Goal: Navigation & Orientation: Understand site structure

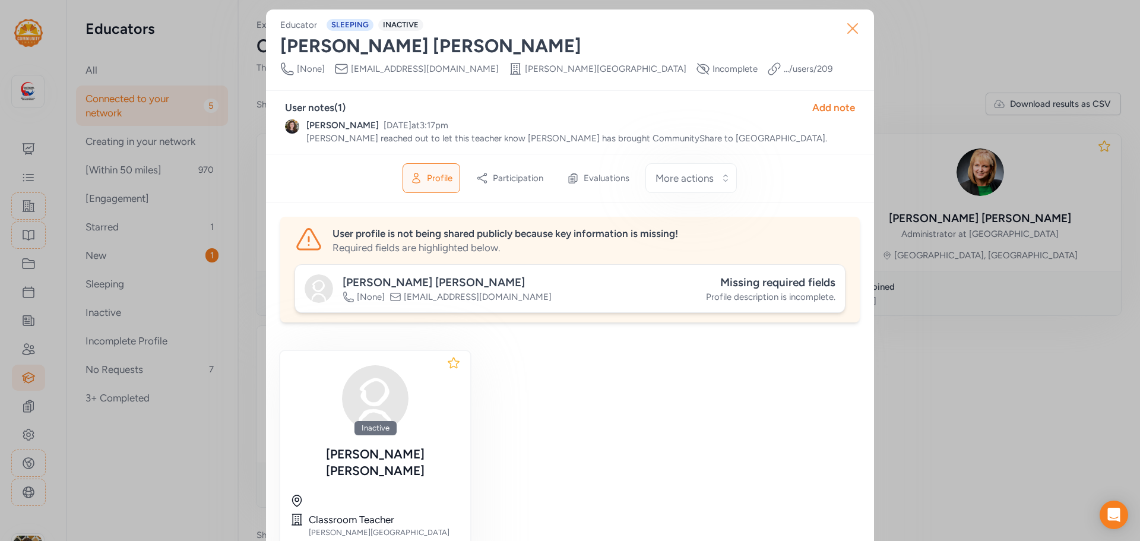
click at [847, 24] on icon "button" at bounding box center [852, 28] width 19 height 19
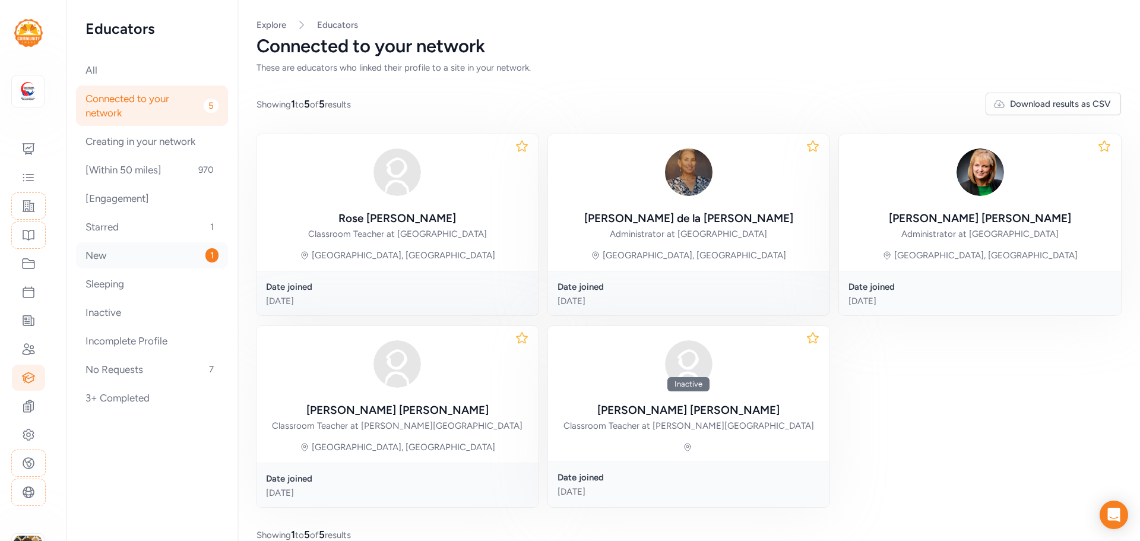
click at [108, 258] on div "New 1" at bounding box center [152, 255] width 152 height 26
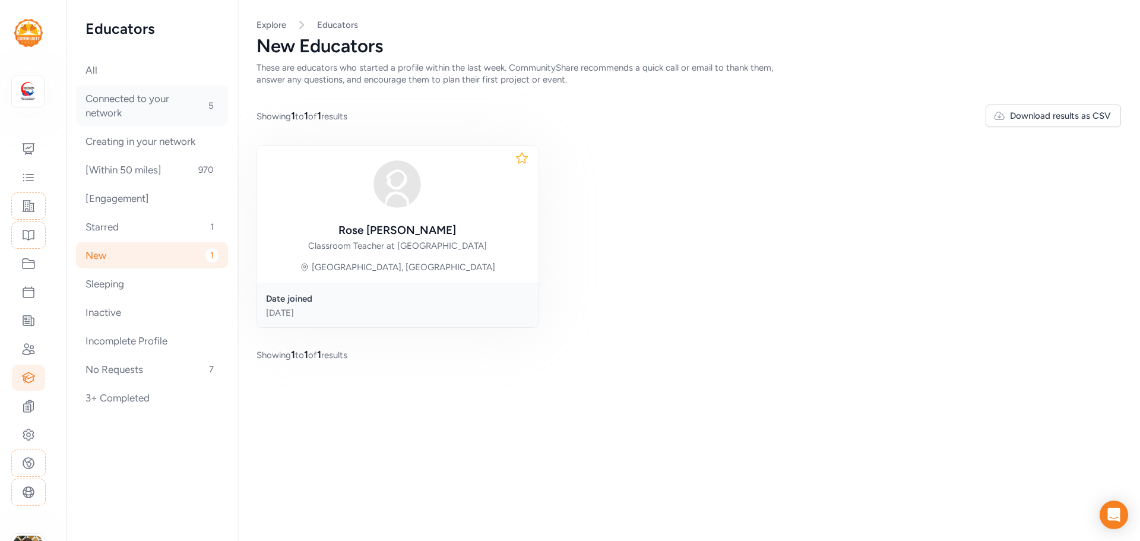
click at [118, 107] on div "Connected to your network 5" at bounding box center [152, 105] width 152 height 40
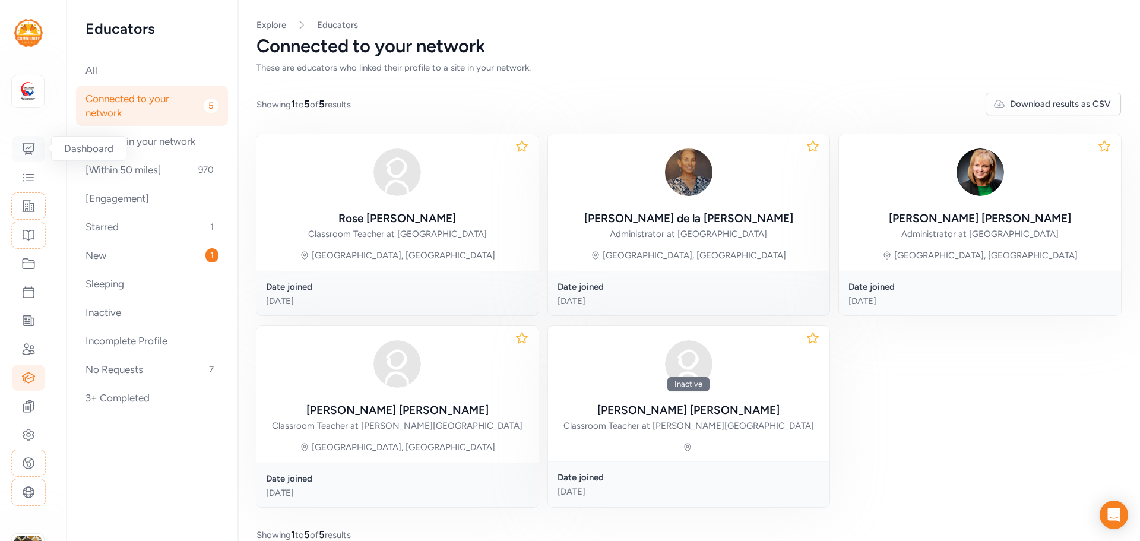
click at [30, 156] on div at bounding box center [28, 149] width 33 height 26
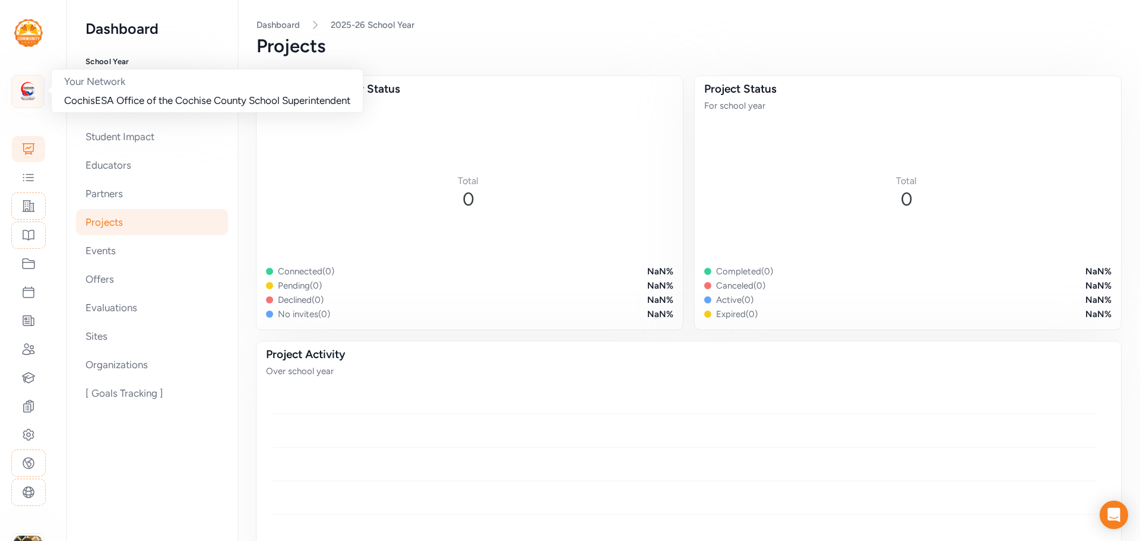
click at [26, 93] on img at bounding box center [28, 91] width 26 height 26
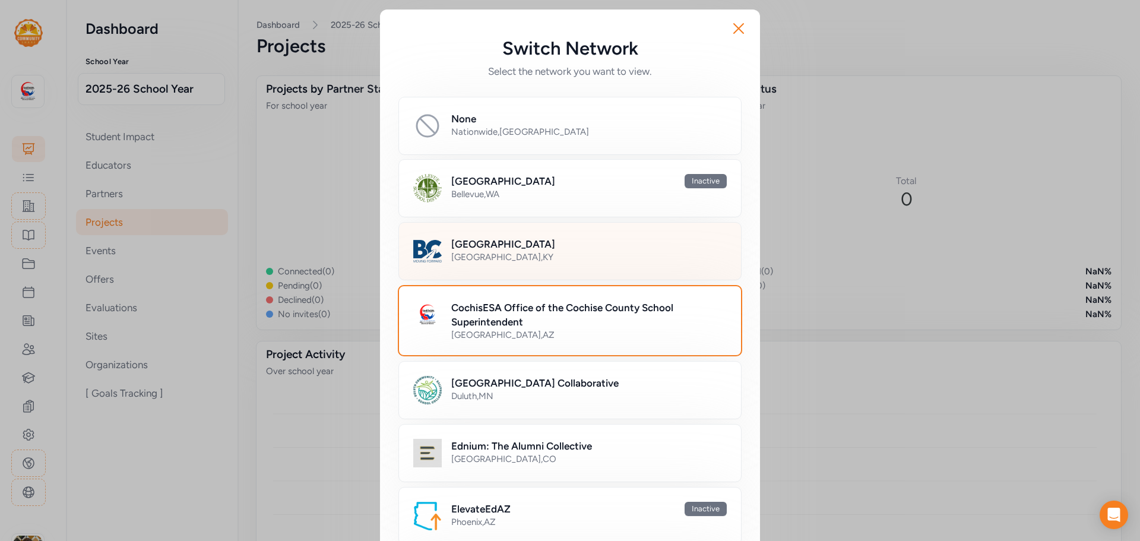
click at [500, 245] on h2 "[GEOGRAPHIC_DATA]" at bounding box center [503, 244] width 104 height 14
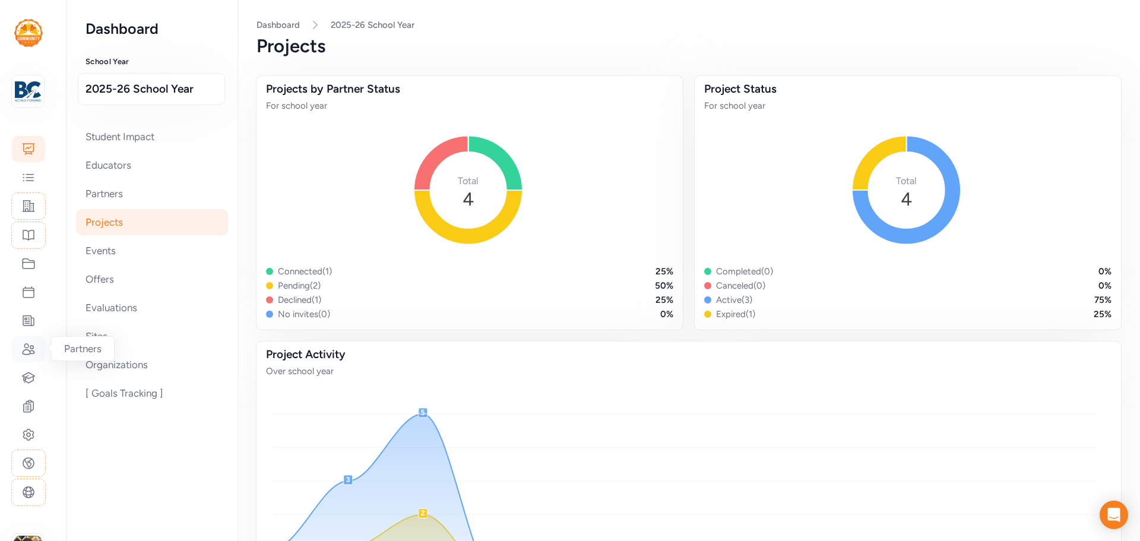
click at [26, 355] on icon at bounding box center [28, 349] width 14 height 14
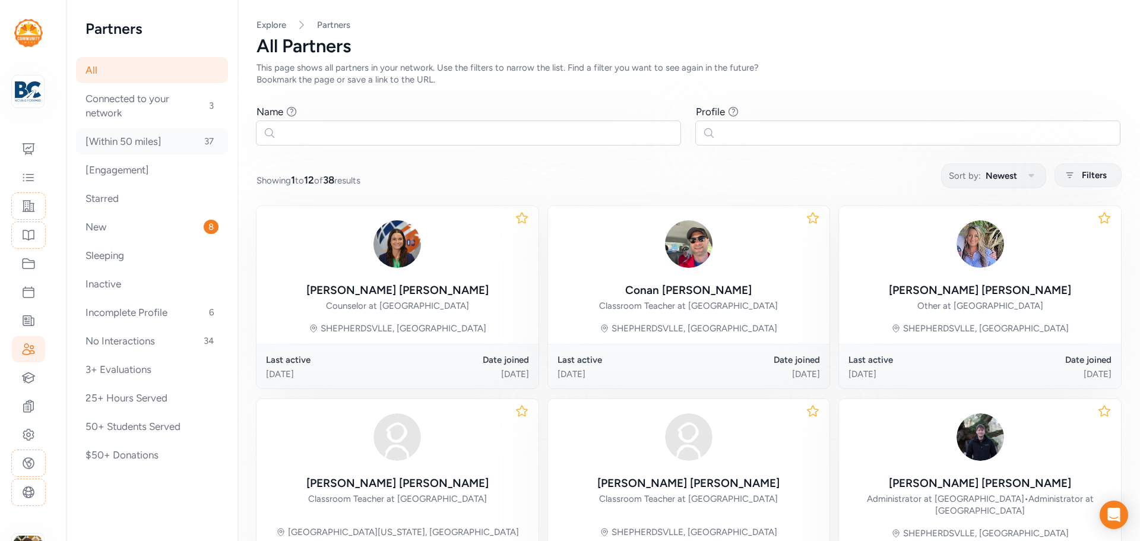
click at [145, 138] on div "[Within 50 miles] 37" at bounding box center [152, 141] width 152 height 26
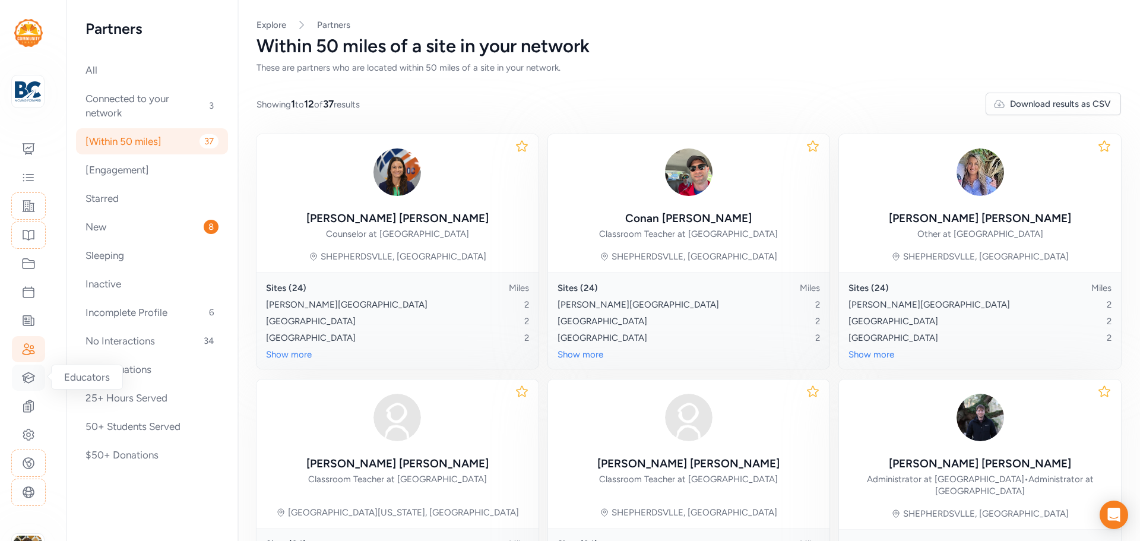
click at [21, 377] on div at bounding box center [28, 378] width 33 height 26
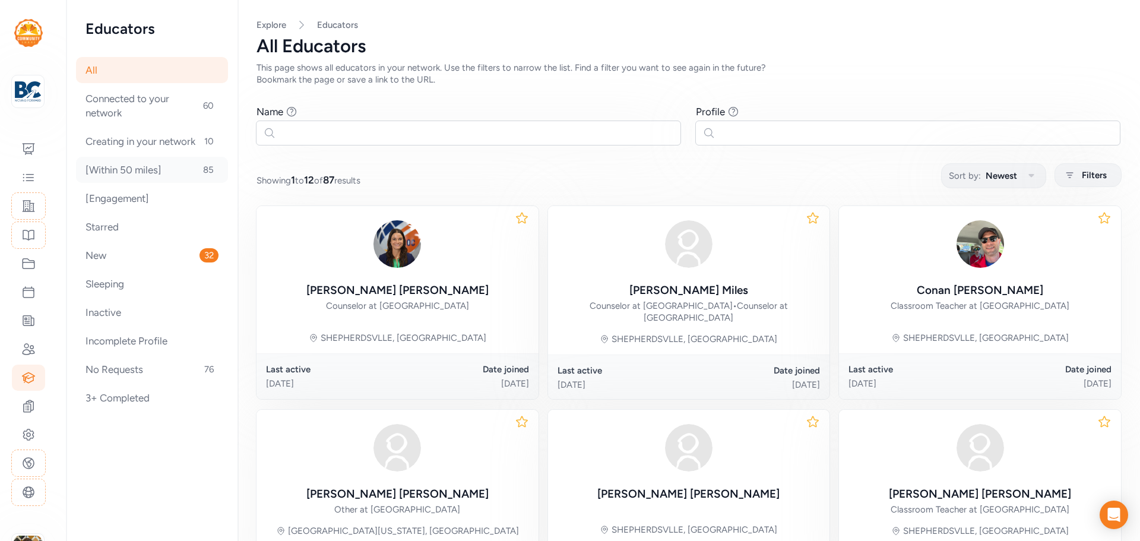
click at [166, 166] on div "[Within 50 miles] 85" at bounding box center [152, 170] width 152 height 26
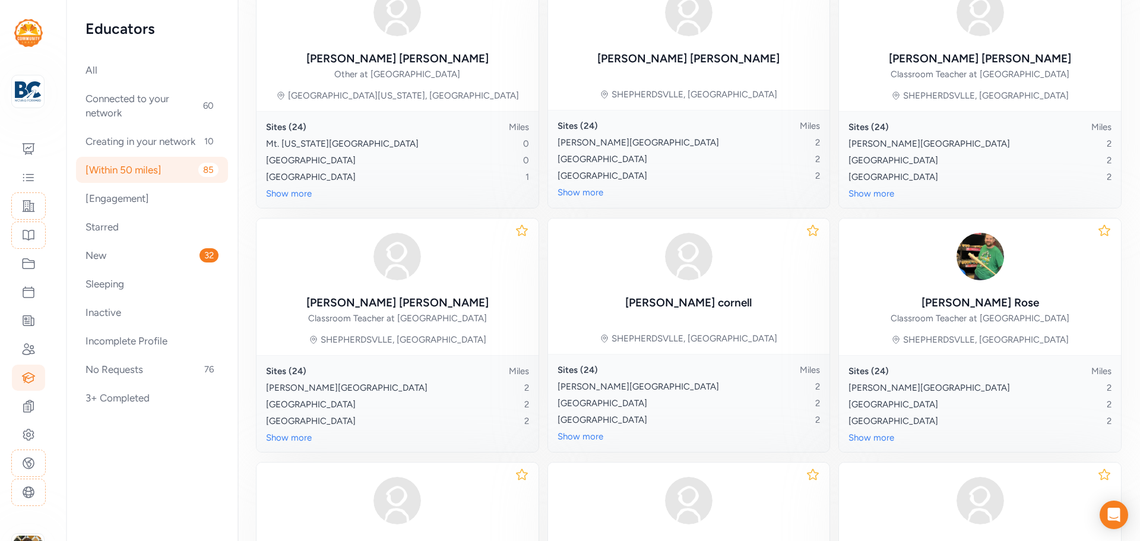
scroll to position [634, 0]
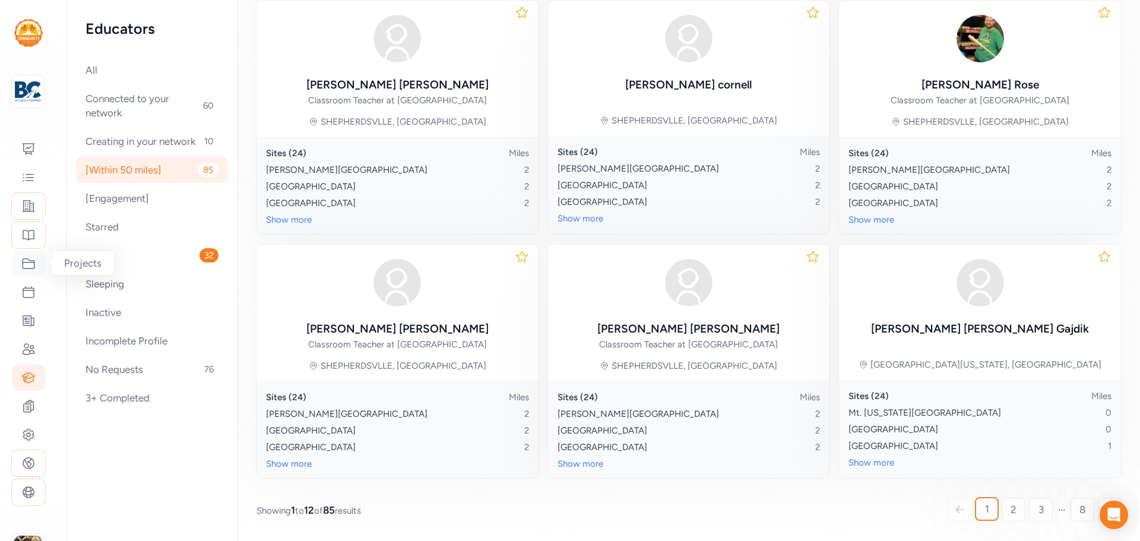
click at [32, 263] on icon at bounding box center [28, 263] width 14 height 14
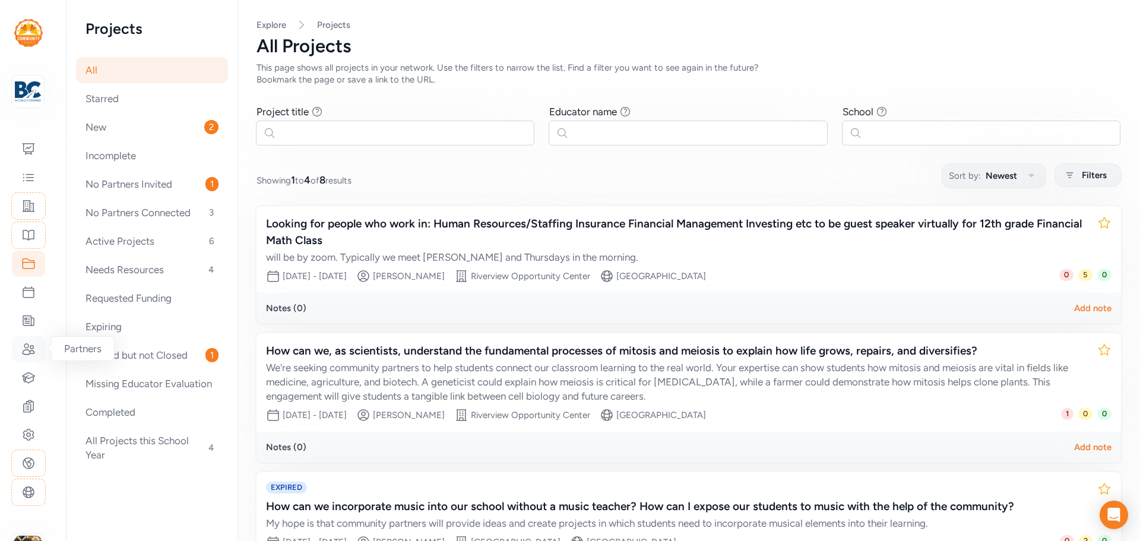
click at [32, 349] on icon at bounding box center [28, 349] width 14 height 14
